Goal: Complete application form

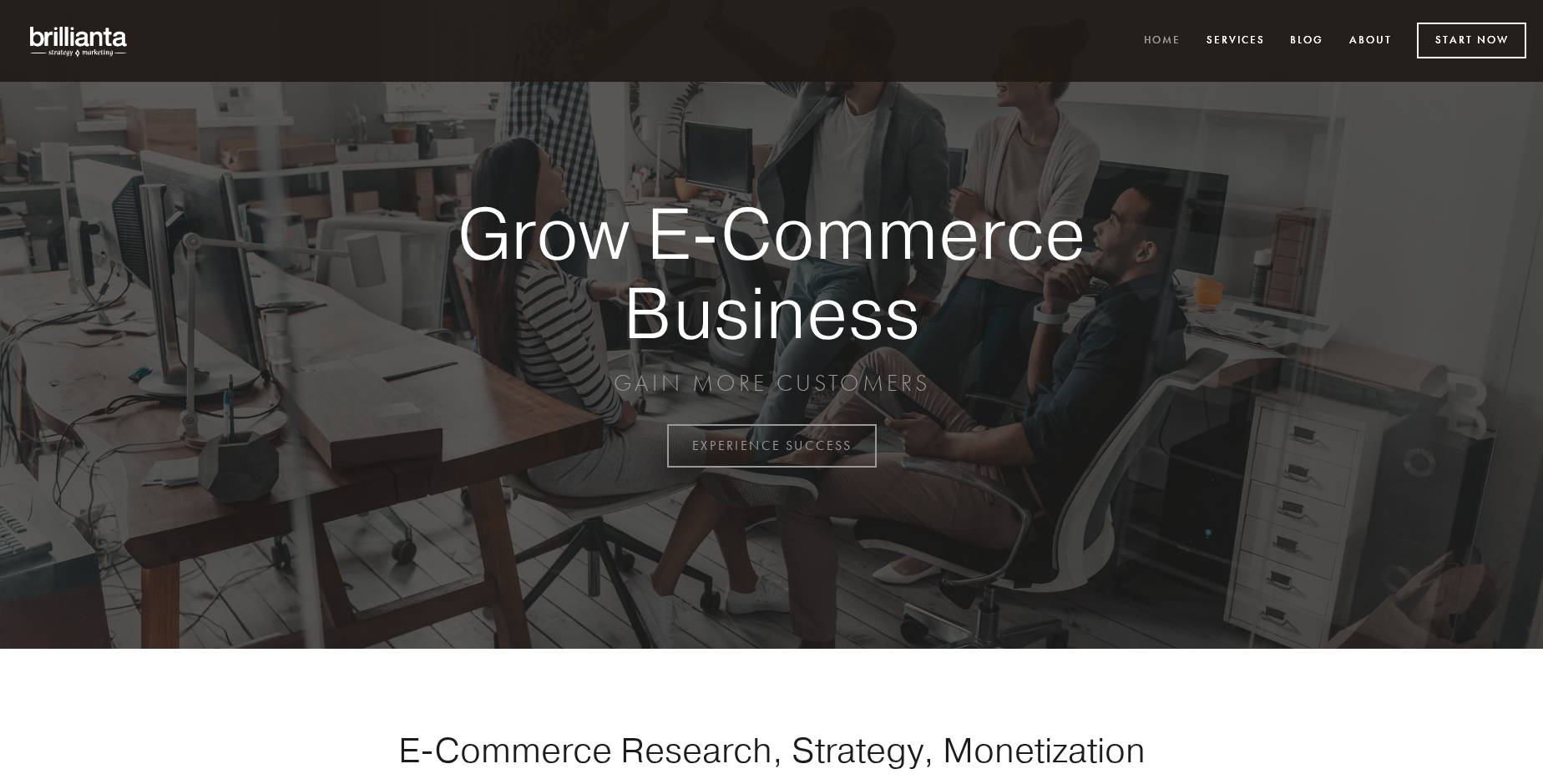
scroll to position [4376, 0]
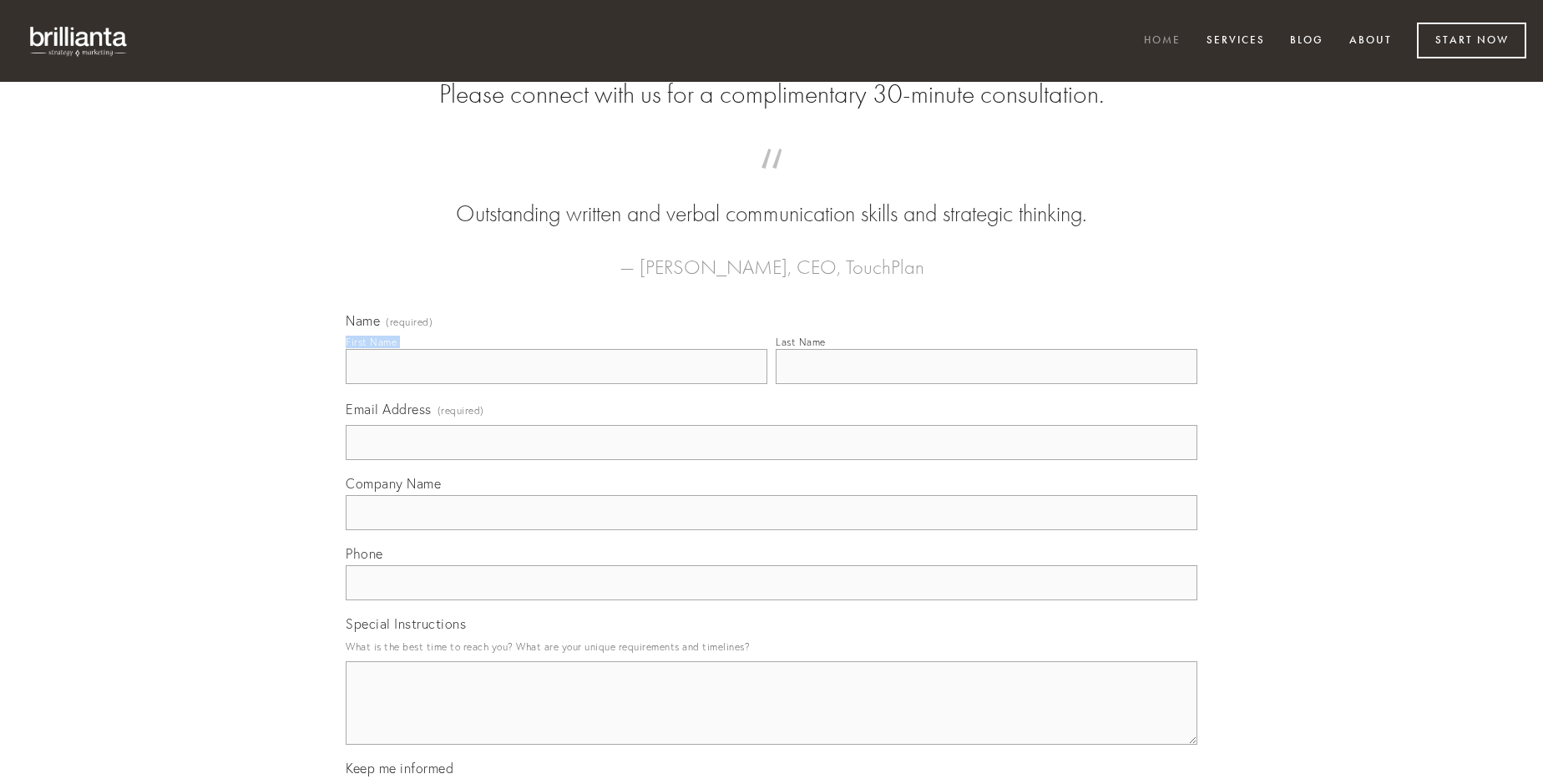
type input "[PERSON_NAME]"
click at [987, 384] on input "Last Name" at bounding box center [986, 366] width 422 height 35
type input "[PERSON_NAME]"
click at [772, 460] on input "Email Address (required)" at bounding box center [772, 443] width 852 height 35
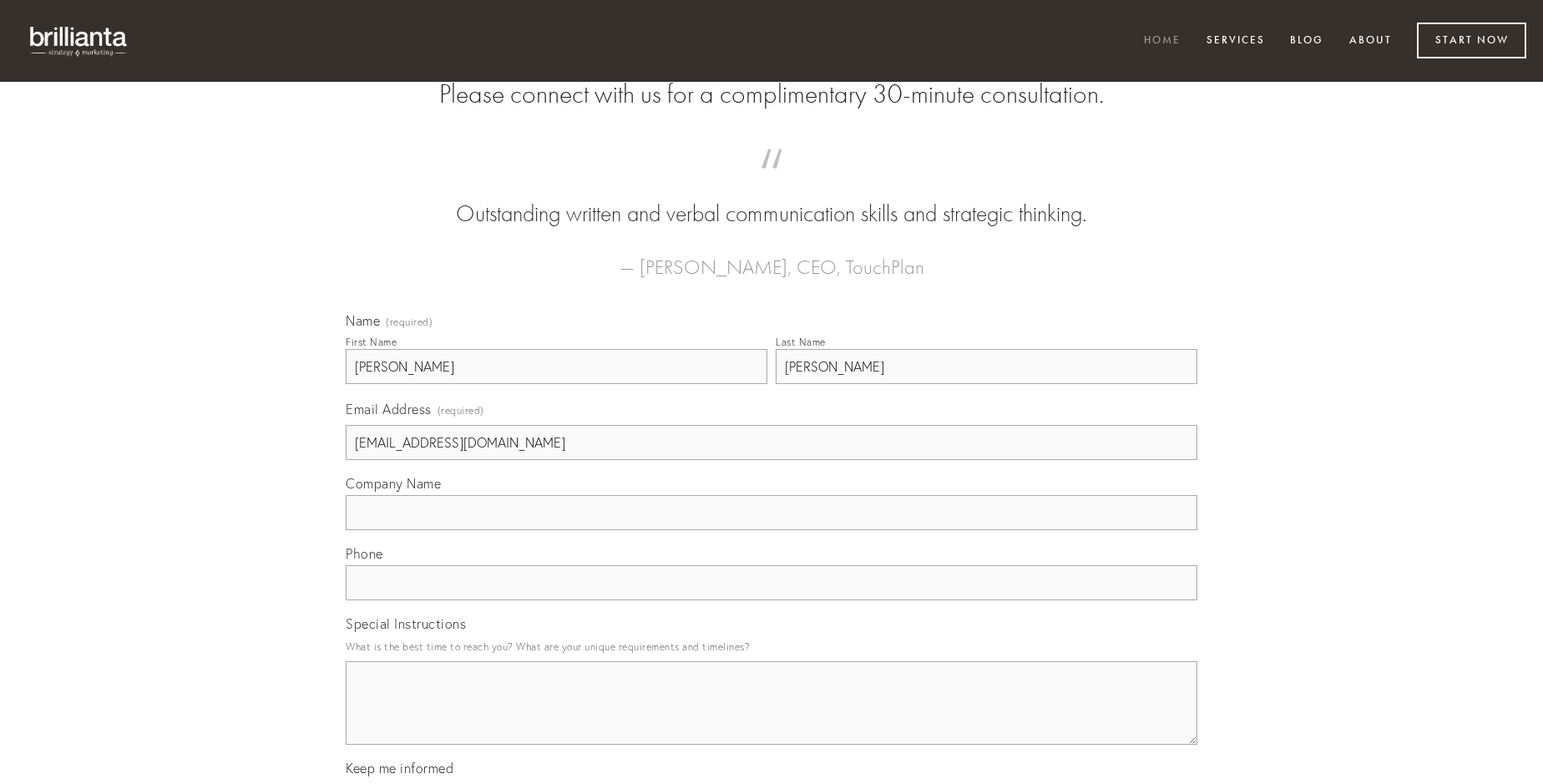
type input "[EMAIL_ADDRESS][DOMAIN_NAME]"
click at [772, 530] on input "Company Name" at bounding box center [772, 513] width 852 height 35
type input "vesica"
click at [772, 600] on input "text" at bounding box center [772, 582] width 852 height 35
click at [772, 718] on textarea "Special Instructions" at bounding box center [772, 703] width 852 height 83
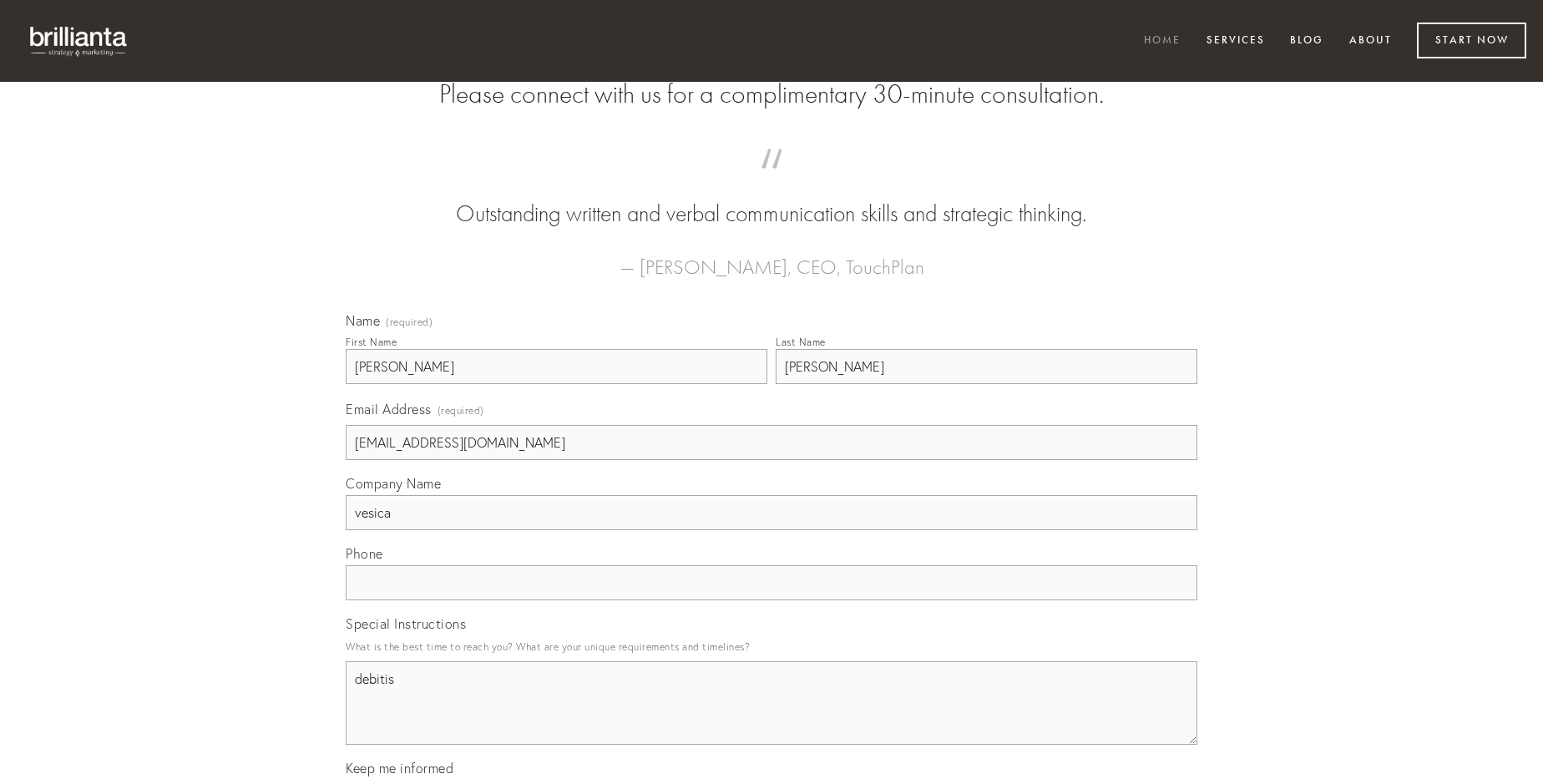
type textarea "debitis"
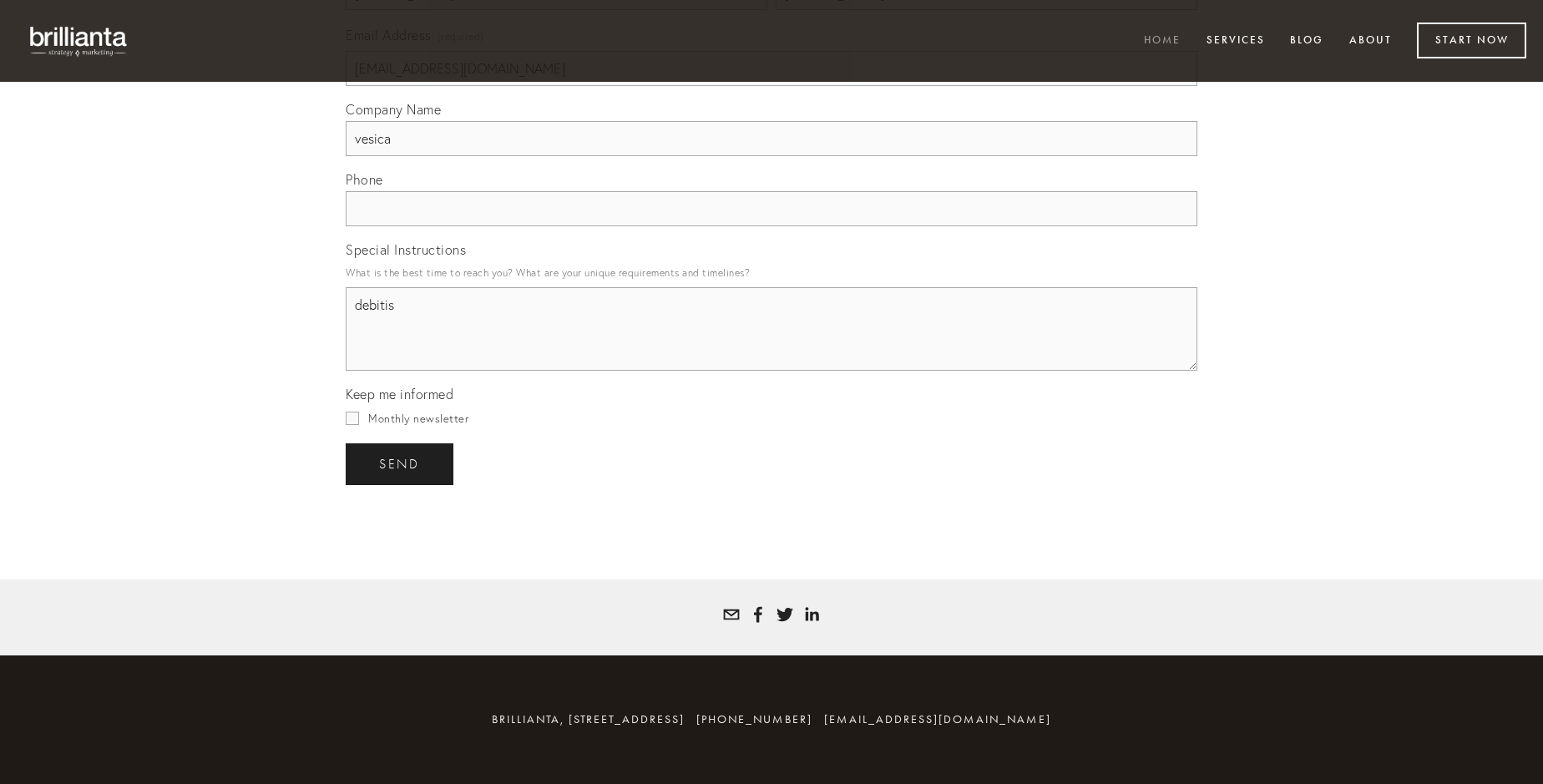
click at [401, 463] on span "send" at bounding box center [399, 464] width 41 height 16
